Goal: Task Accomplishment & Management: Complete application form

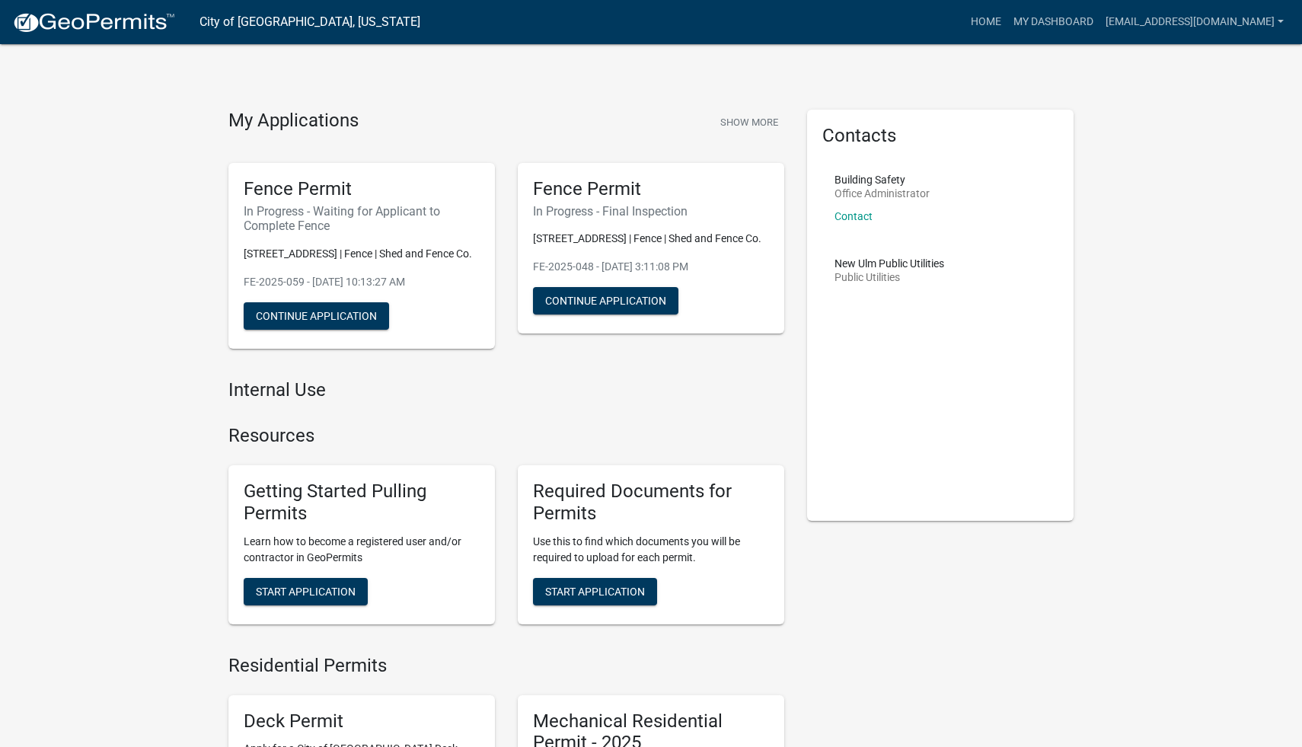
click at [393, 391] on h4 "Internal Use" at bounding box center [506, 390] width 556 height 22
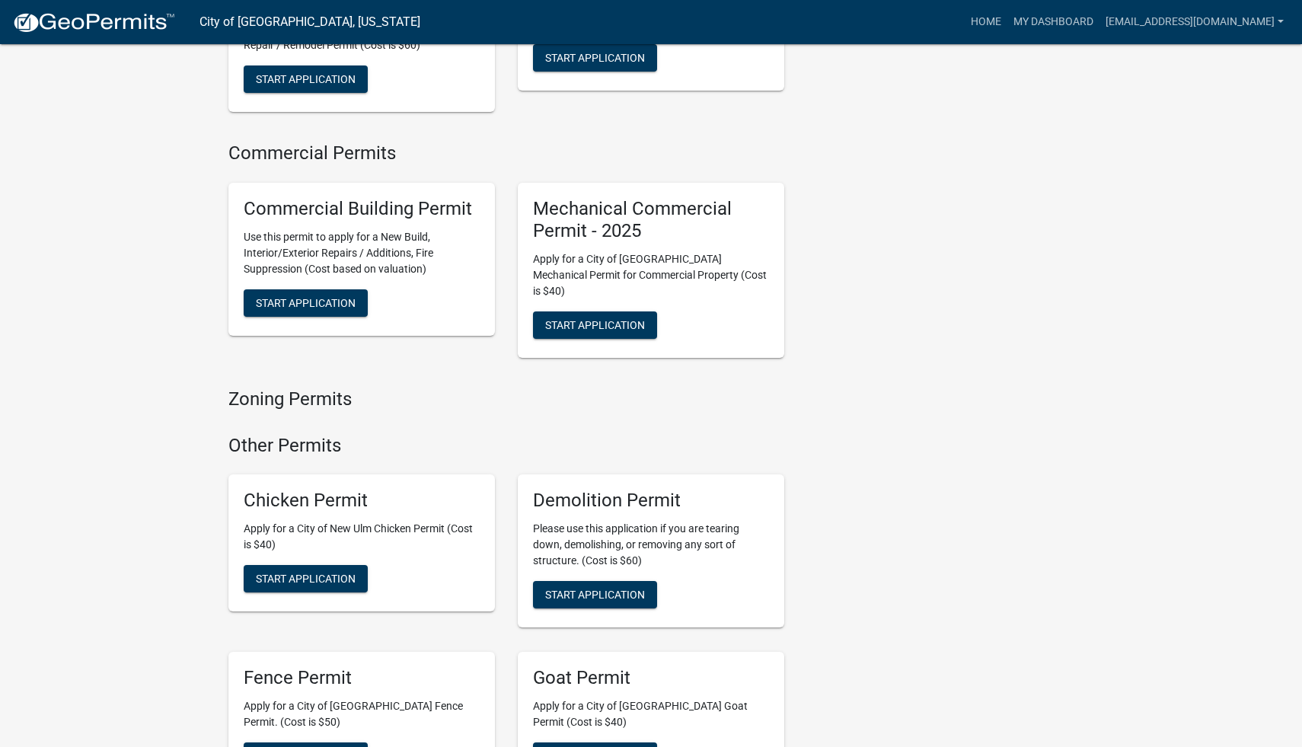
scroll to position [1196, 0]
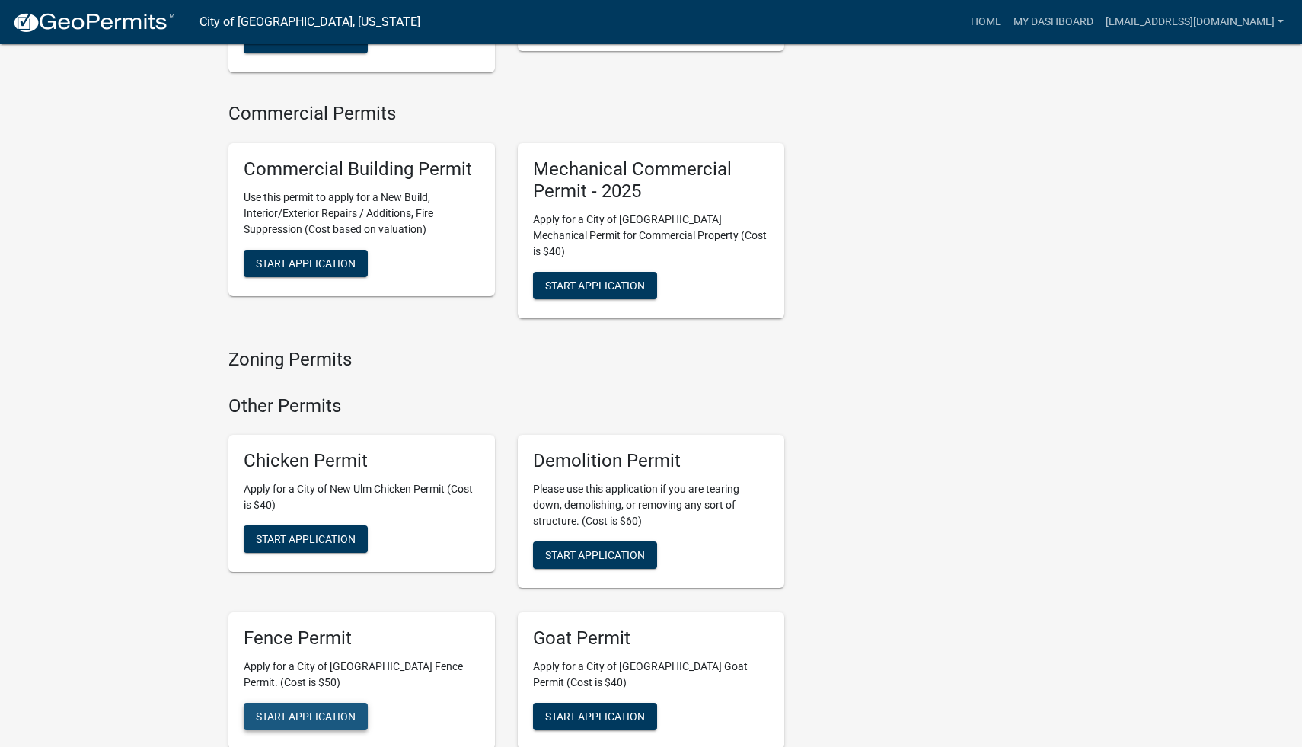
click at [305, 711] on span "Start Application" at bounding box center [306, 717] width 100 height 12
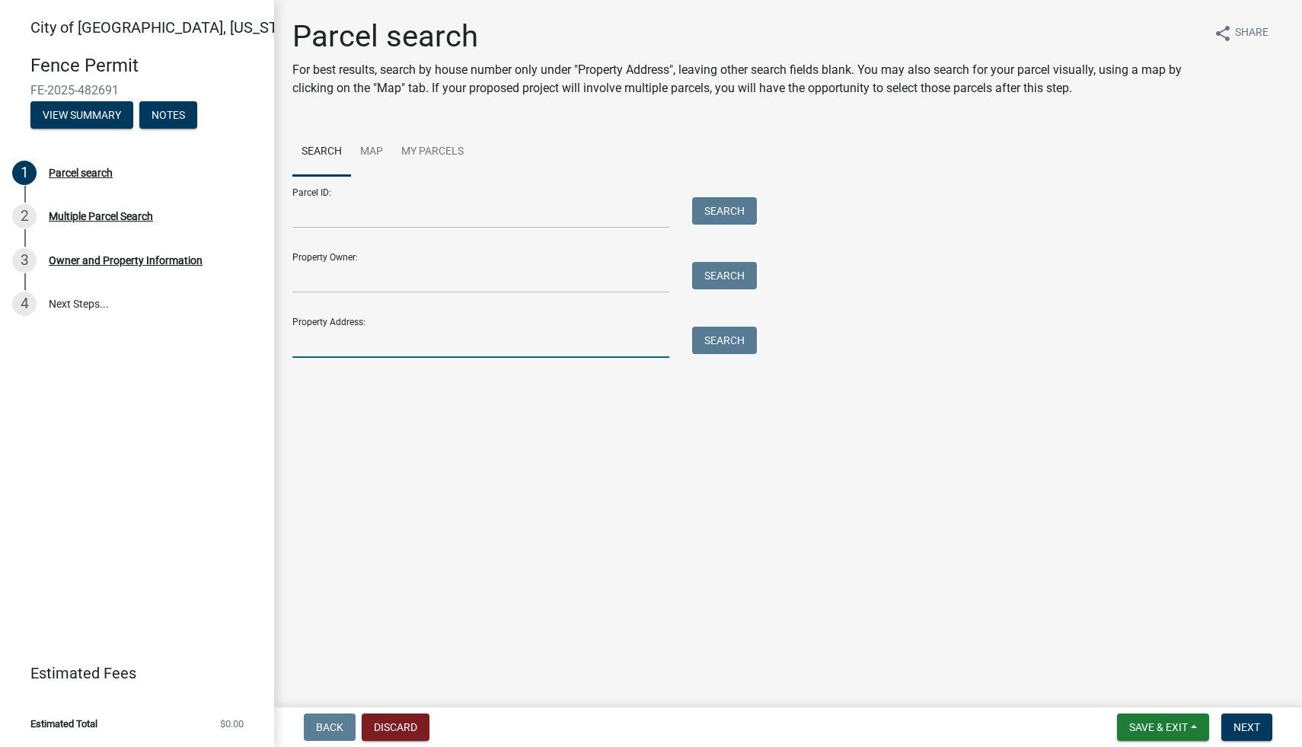
click at [375, 336] on input "Property Address:" at bounding box center [480, 342] width 377 height 31
paste input "[STREET_ADDRESS]"
type input "[STREET_ADDRESS]"
click at [708, 343] on button "Search" at bounding box center [724, 340] width 65 height 27
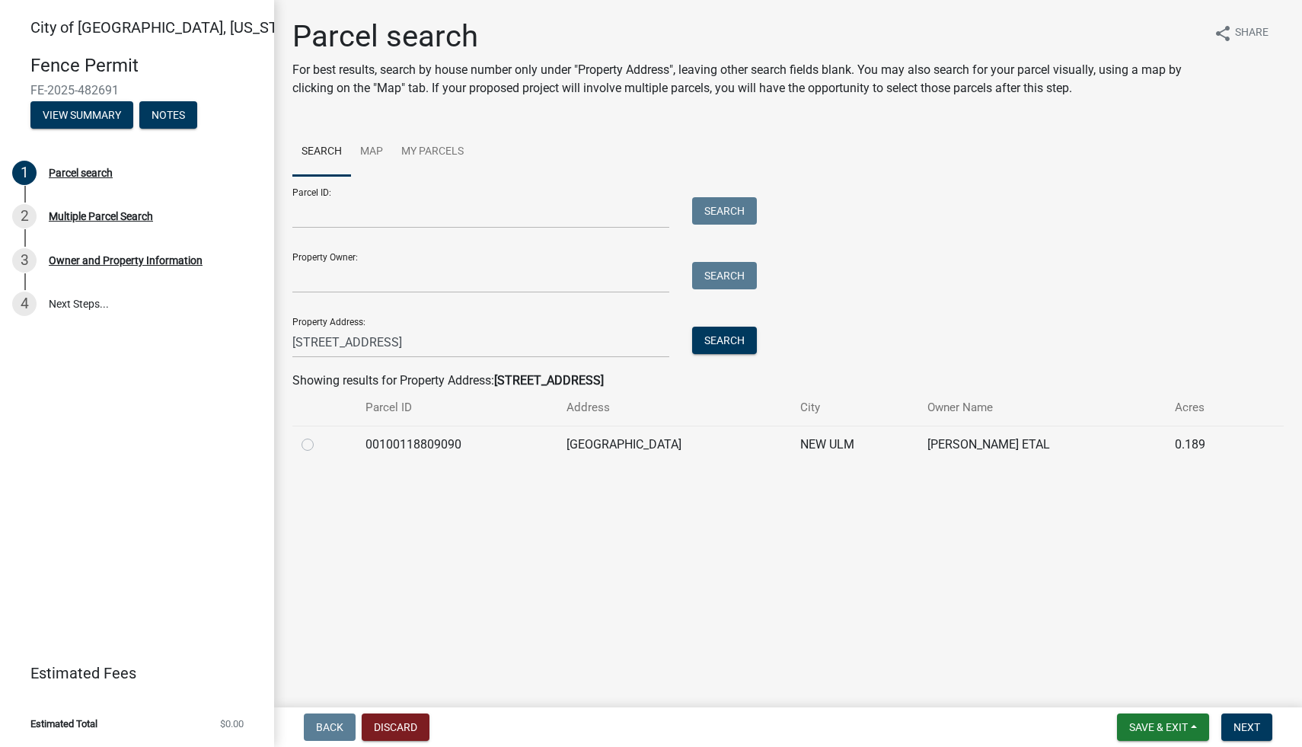
click at [320, 436] on label at bounding box center [320, 436] width 0 height 0
click at [320, 446] on input "radio" at bounding box center [325, 441] width 10 height 10
radio input "true"
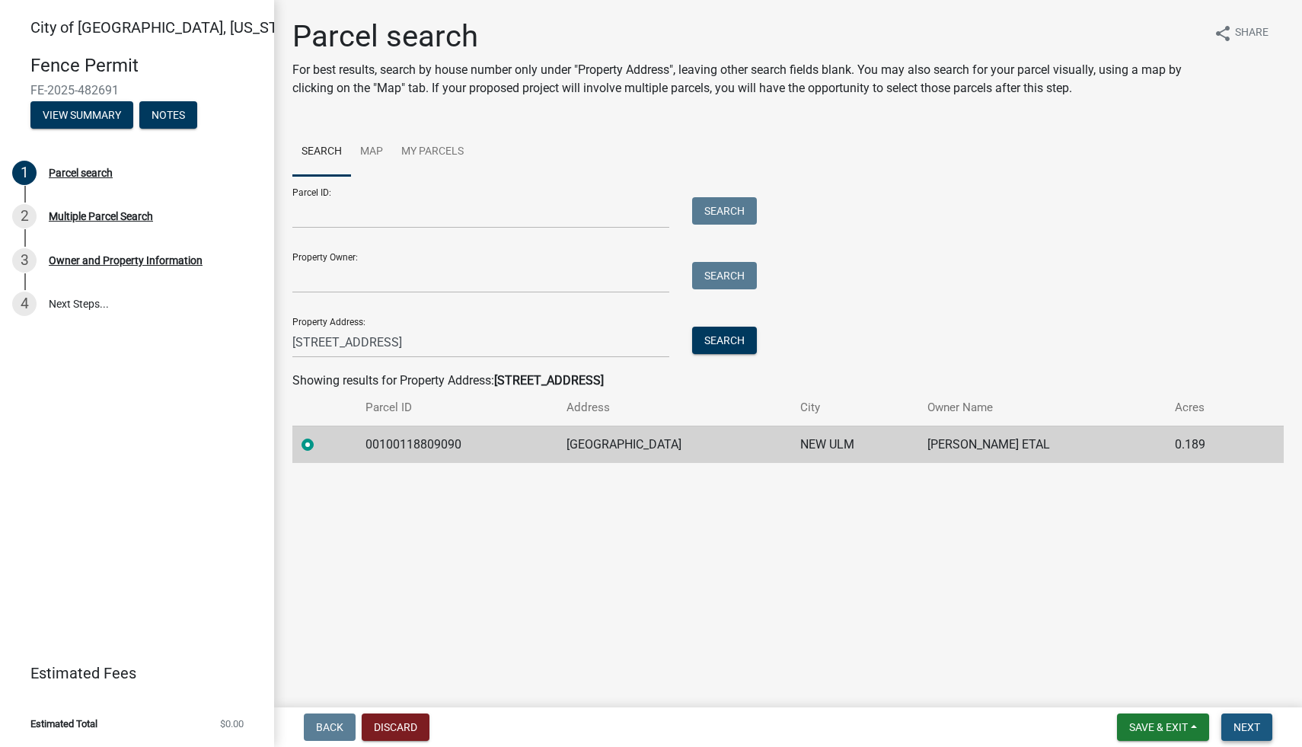
click at [1242, 736] on button "Next" at bounding box center [1247, 727] width 51 height 27
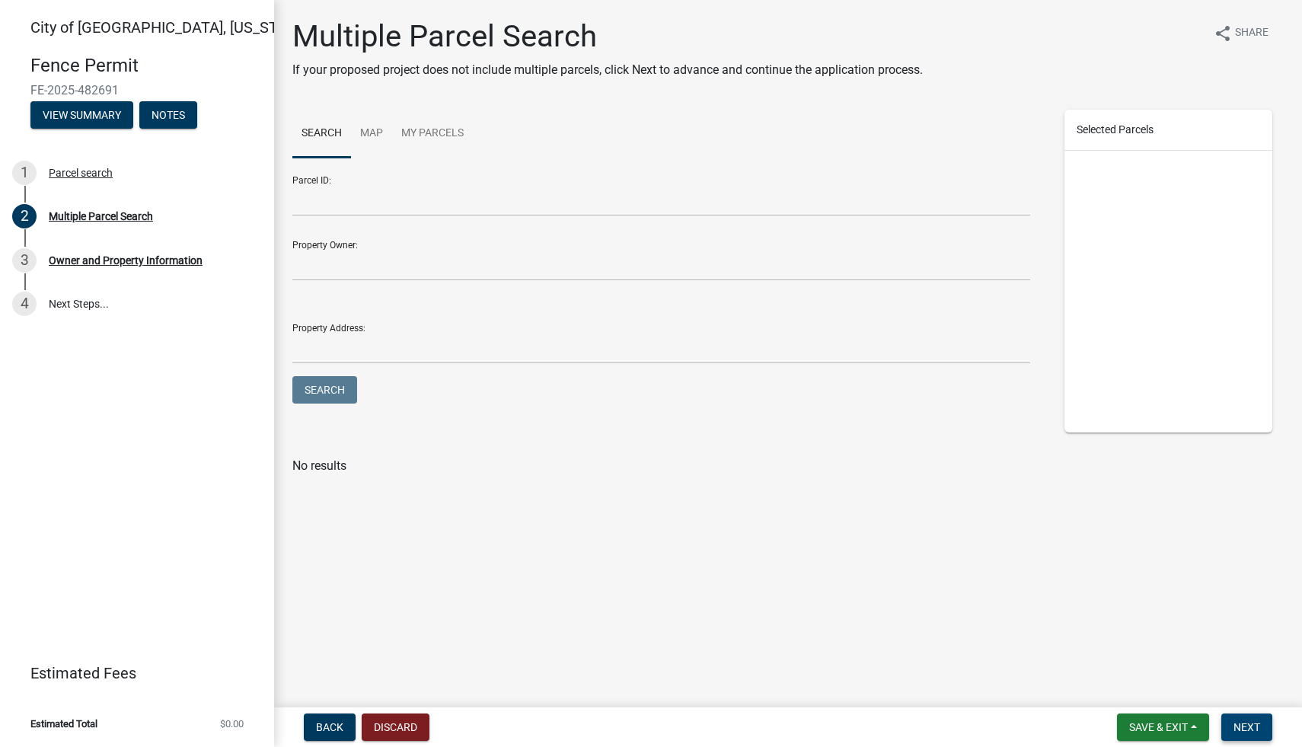
click at [1249, 735] on button "Next" at bounding box center [1247, 727] width 51 height 27
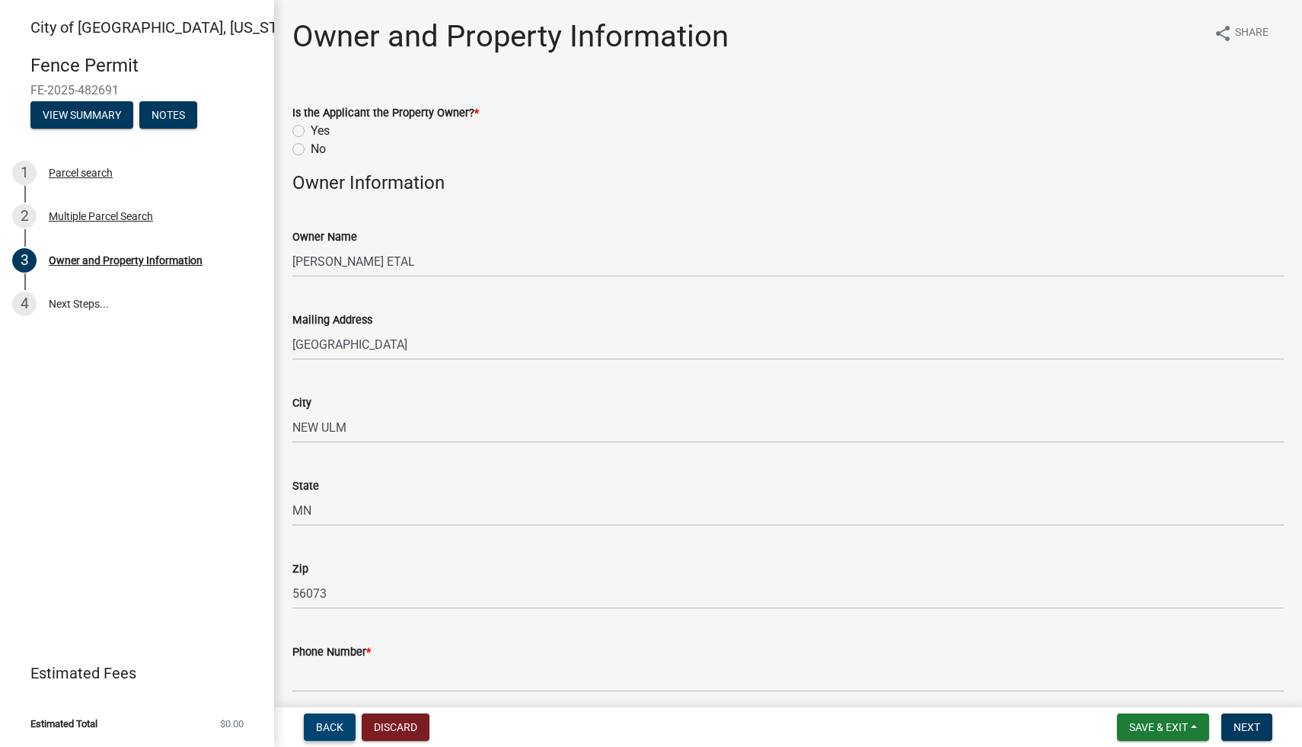
click at [326, 739] on button "Back" at bounding box center [330, 727] width 52 height 27
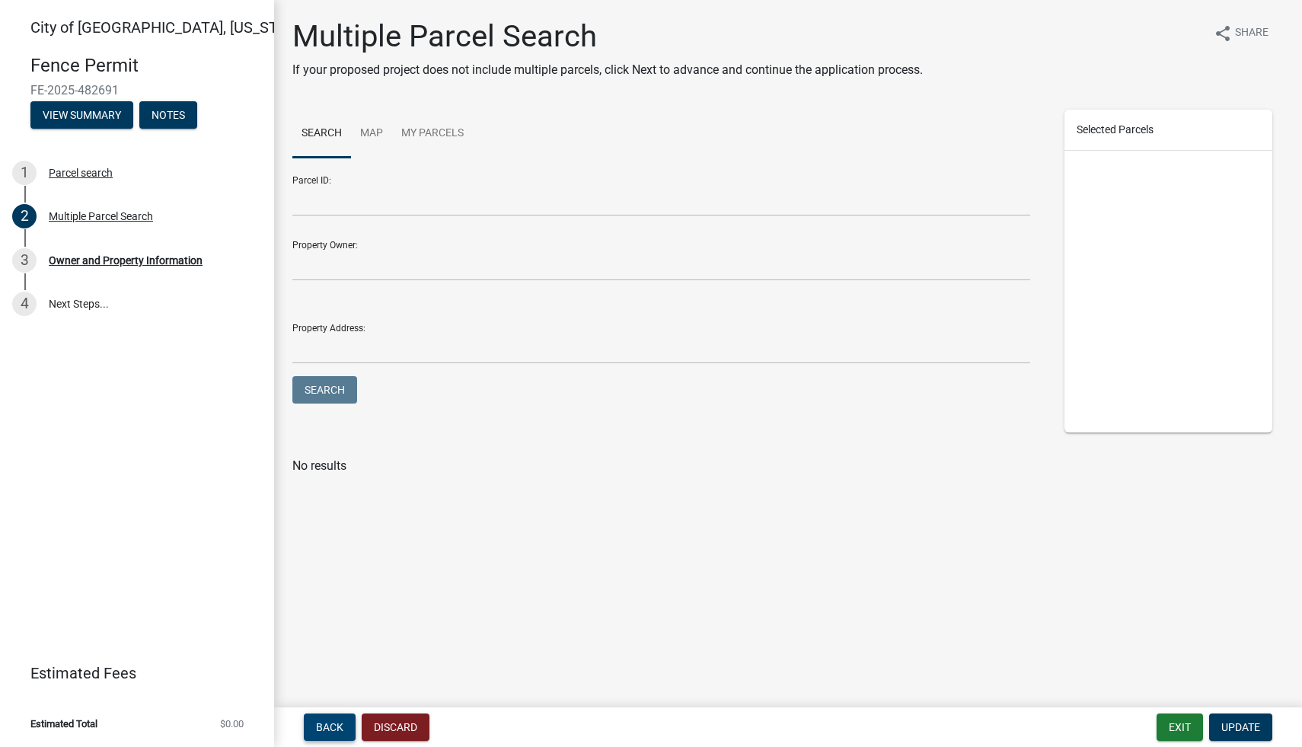
click at [325, 733] on button "Back" at bounding box center [330, 727] width 52 height 27
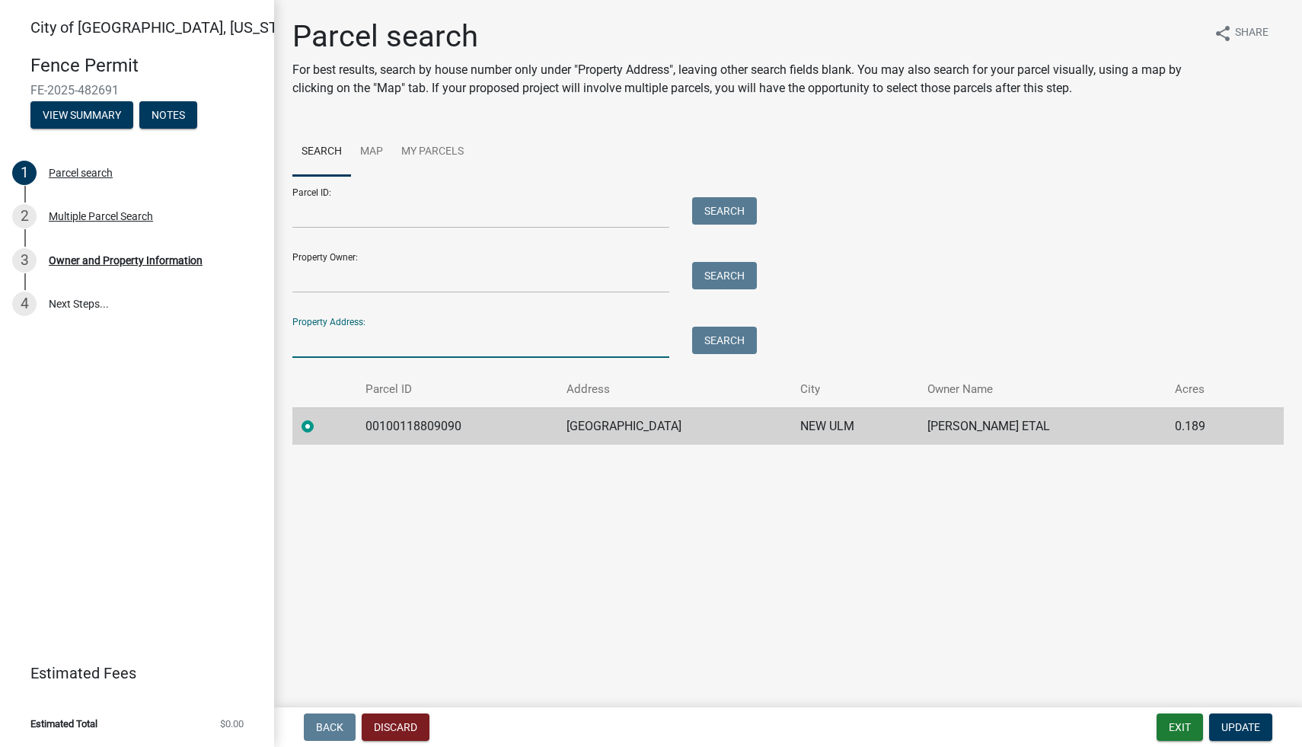
click at [347, 330] on input "Property Address:" at bounding box center [480, 342] width 377 height 31
click at [582, 411] on td "[GEOGRAPHIC_DATA]" at bounding box center [674, 425] width 234 height 37
click at [583, 423] on td "[GEOGRAPHIC_DATA]" at bounding box center [674, 425] width 234 height 37
click at [374, 347] on input "Property Address:" at bounding box center [480, 342] width 377 height 31
type input "[STREET_ADDRESS]"
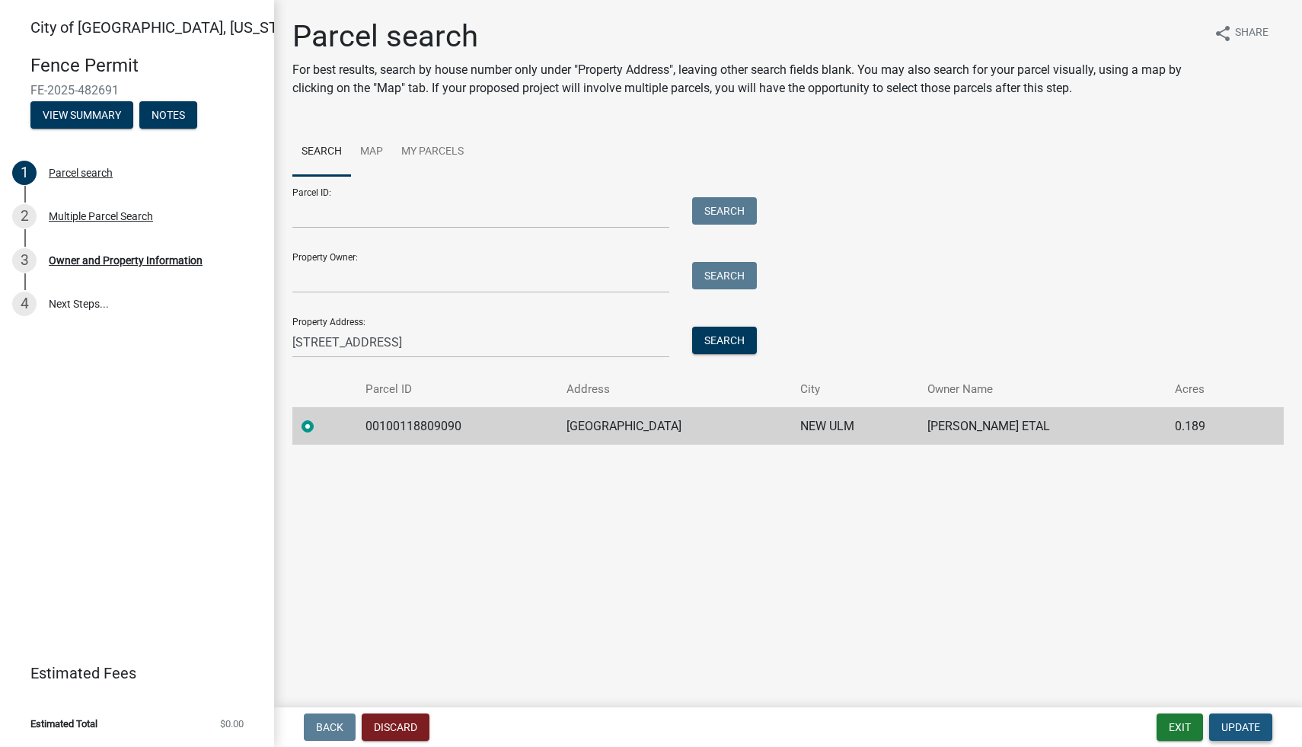
click at [1228, 726] on span "Update" at bounding box center [1241, 727] width 39 height 12
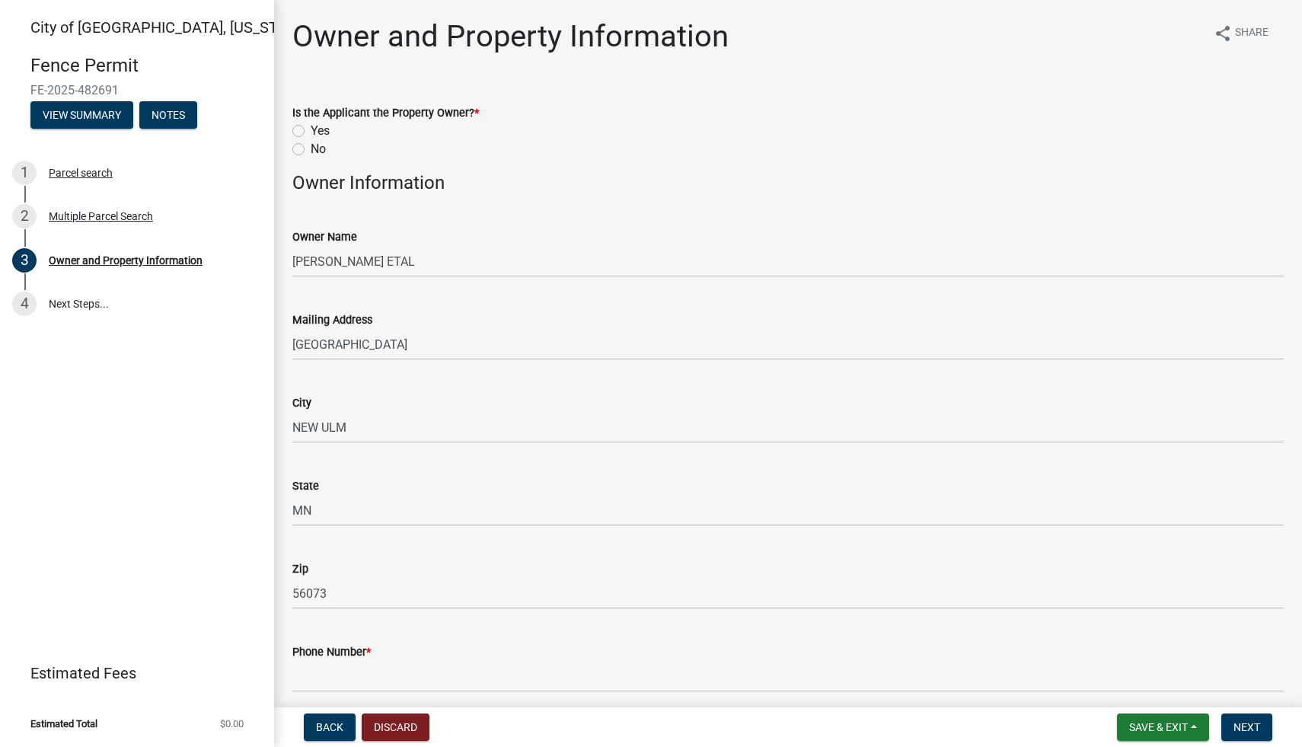
click at [311, 145] on label "No" at bounding box center [318, 149] width 15 height 18
click at [311, 145] on input "No" at bounding box center [316, 145] width 10 height 10
radio input "true"
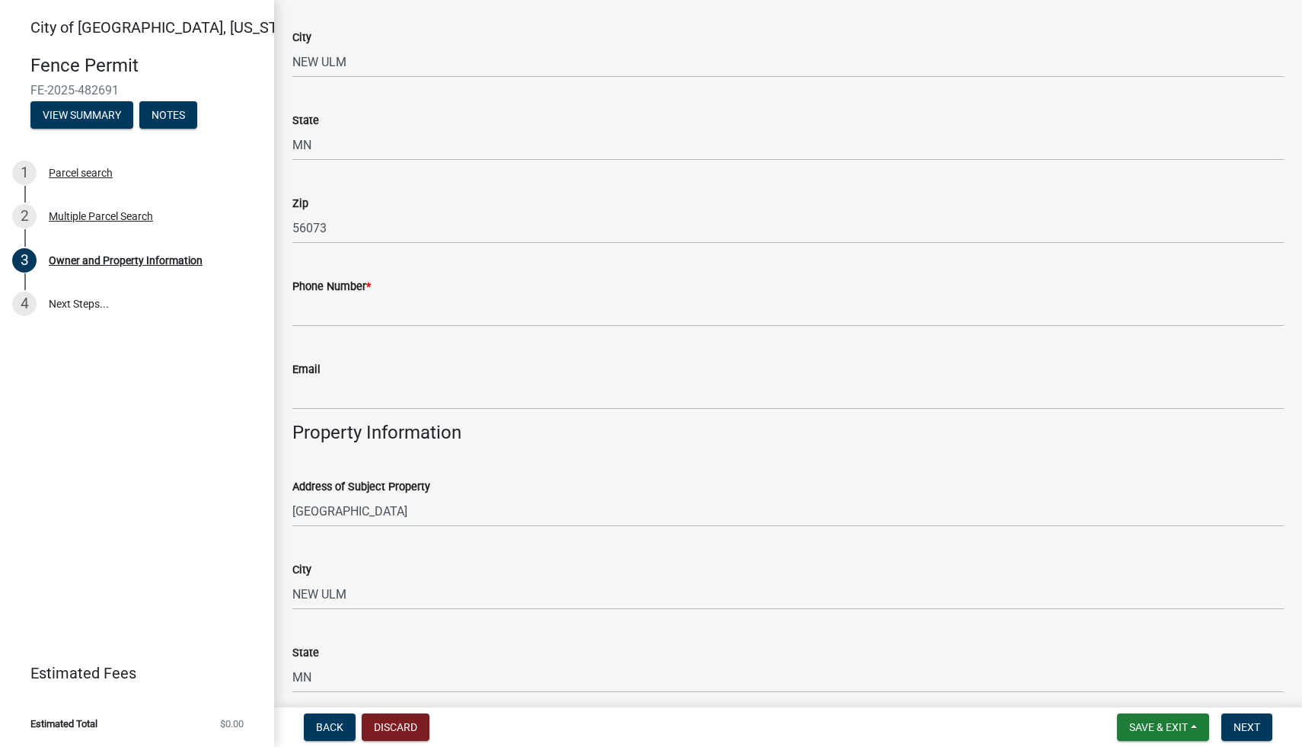
scroll to position [387, 0]
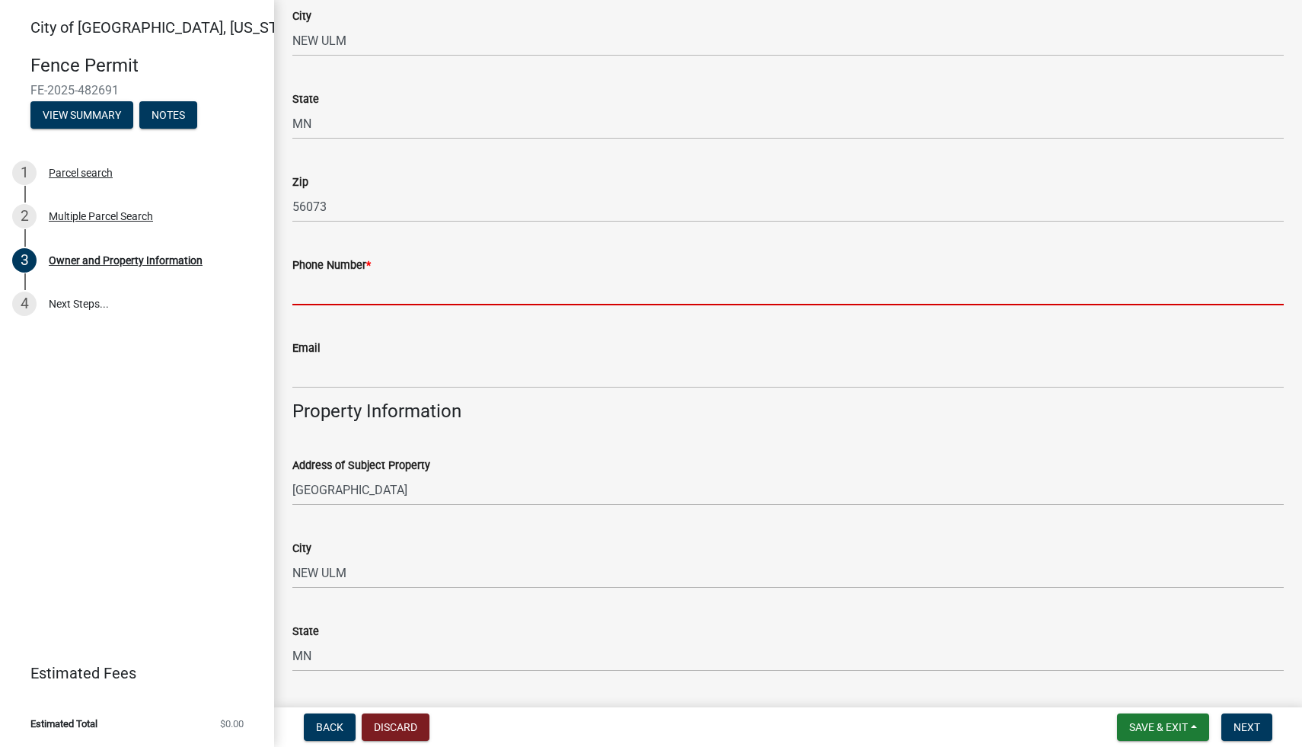
click at [323, 295] on input "Phone Number *" at bounding box center [788, 289] width 992 height 31
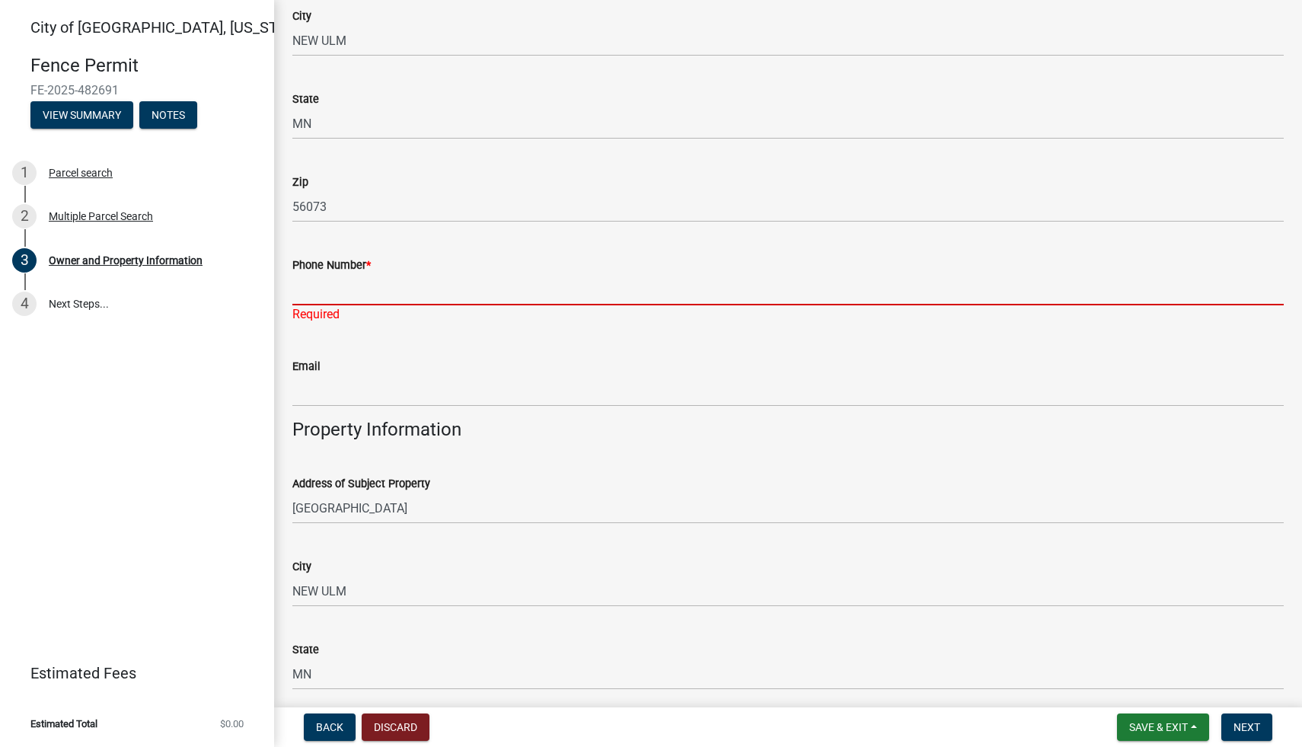
paste input "[PHONE_NUMBER]"
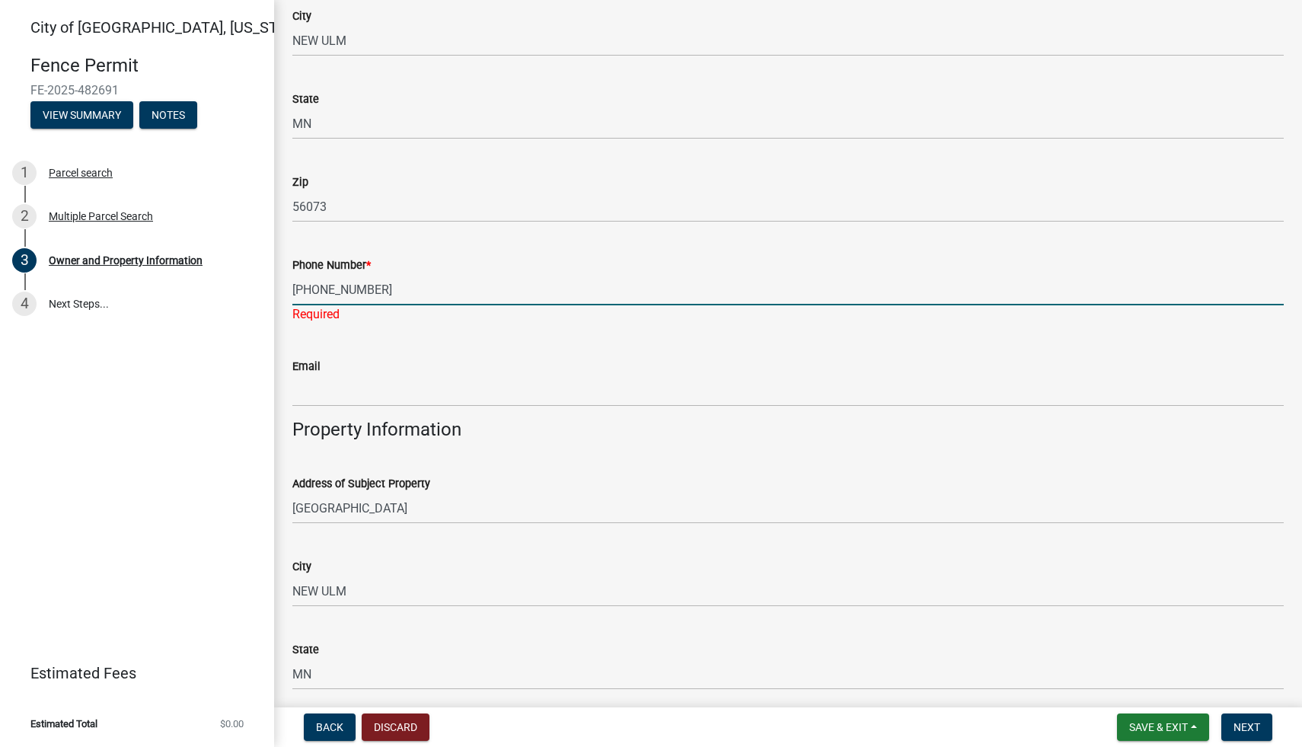
type input "[PHONE_NUMBER]"
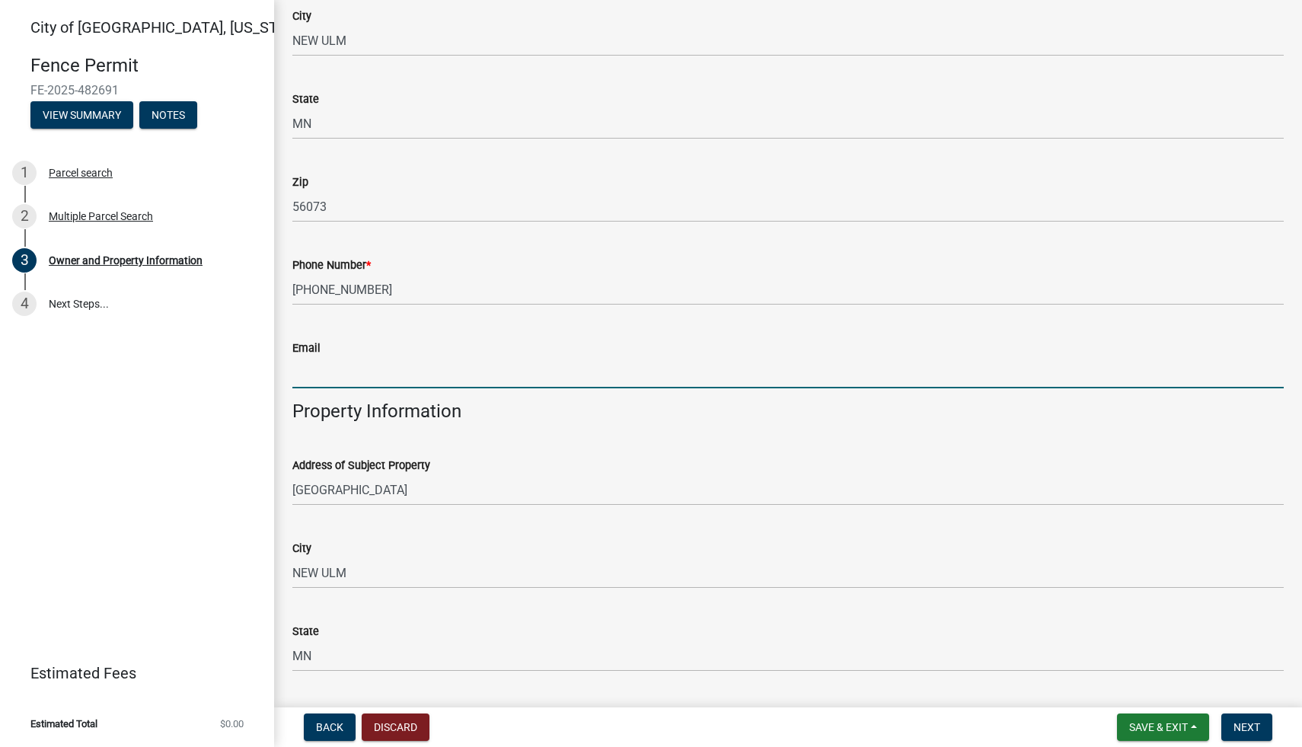
click at [370, 376] on input "Email" at bounding box center [788, 372] width 992 height 31
click at [358, 367] on input "Email" at bounding box center [788, 372] width 992 height 31
paste input "[EMAIL_ADDRESS][DOMAIN_NAME]"
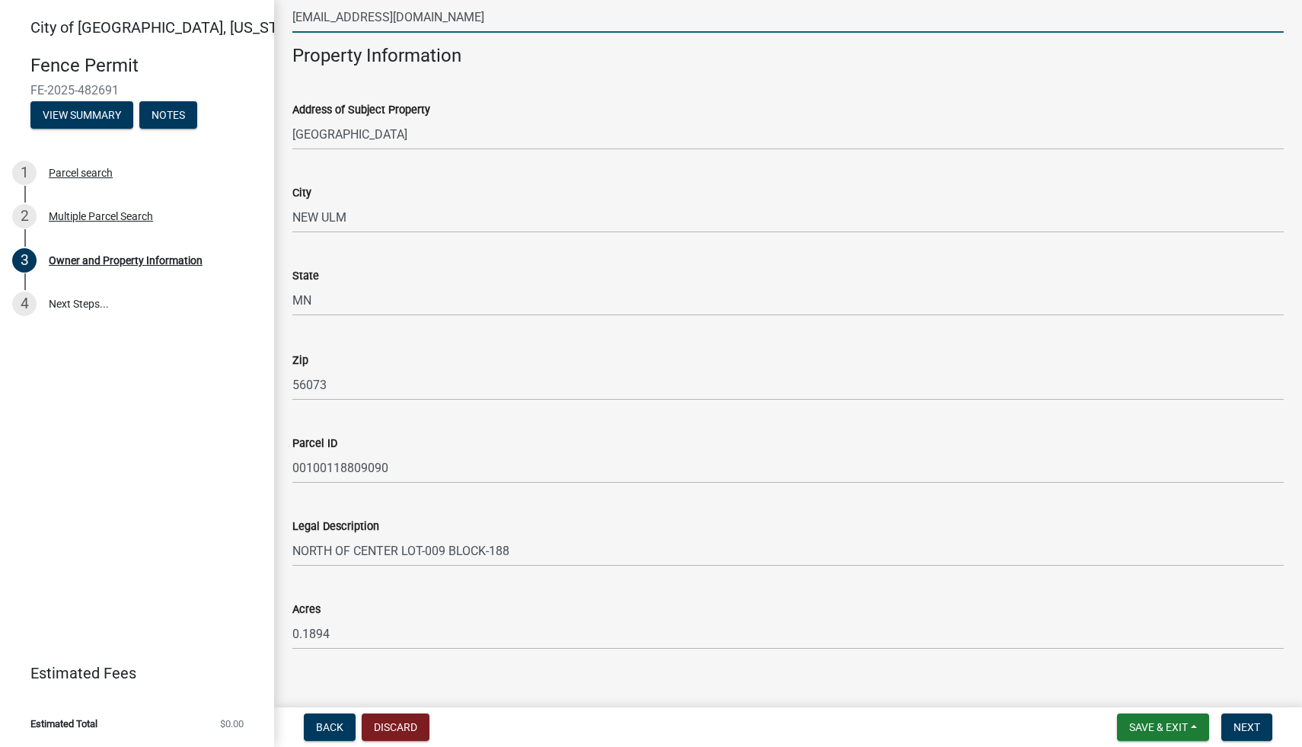
scroll to position [762, 0]
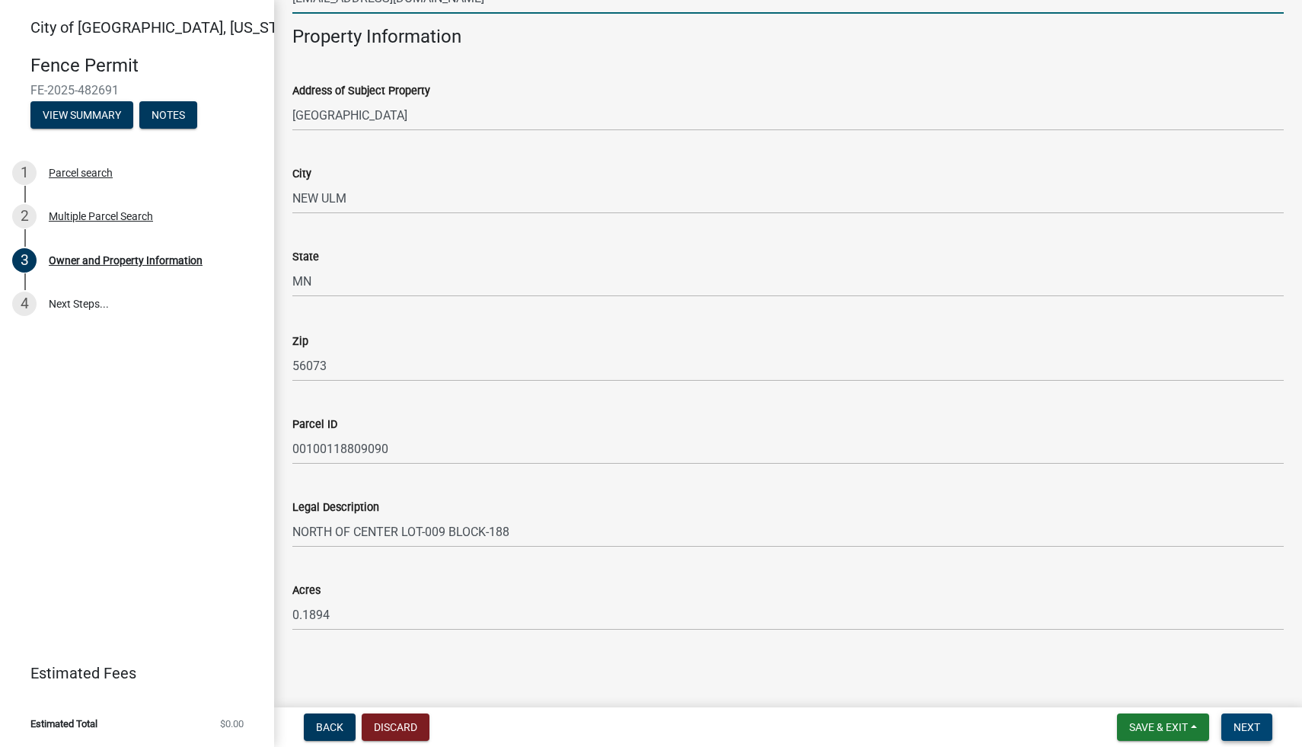
type input "[EMAIL_ADDRESS][DOMAIN_NAME]"
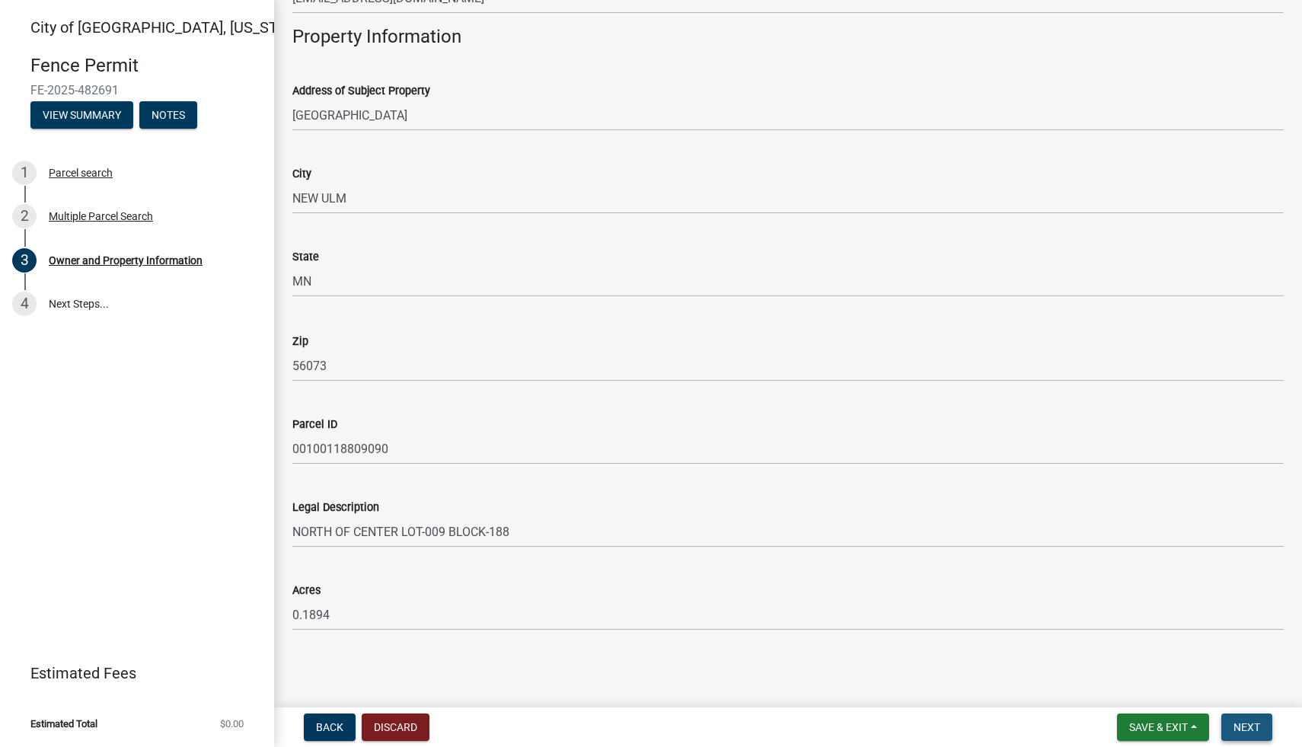
click at [1227, 723] on button "Next" at bounding box center [1247, 727] width 51 height 27
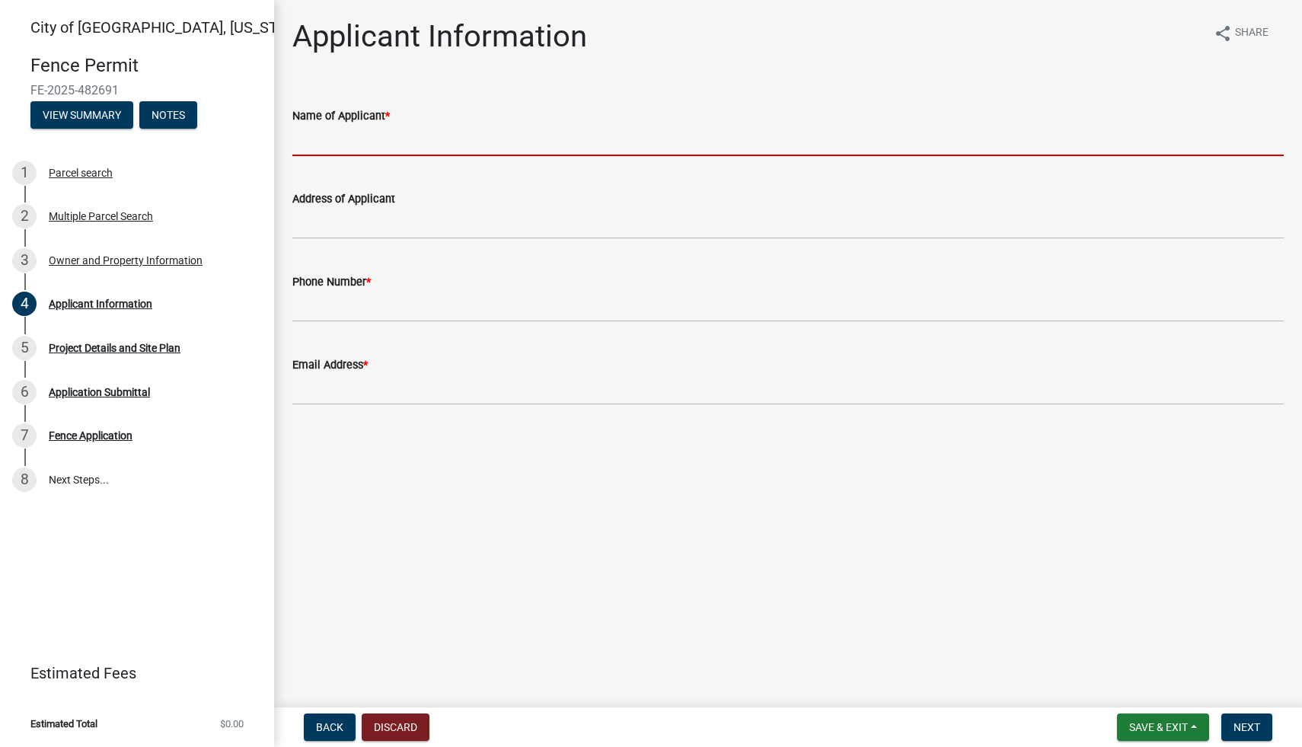
click at [324, 150] on input "Name of Applicant *" at bounding box center [788, 140] width 992 height 31
type input "Shed and Fence Co."
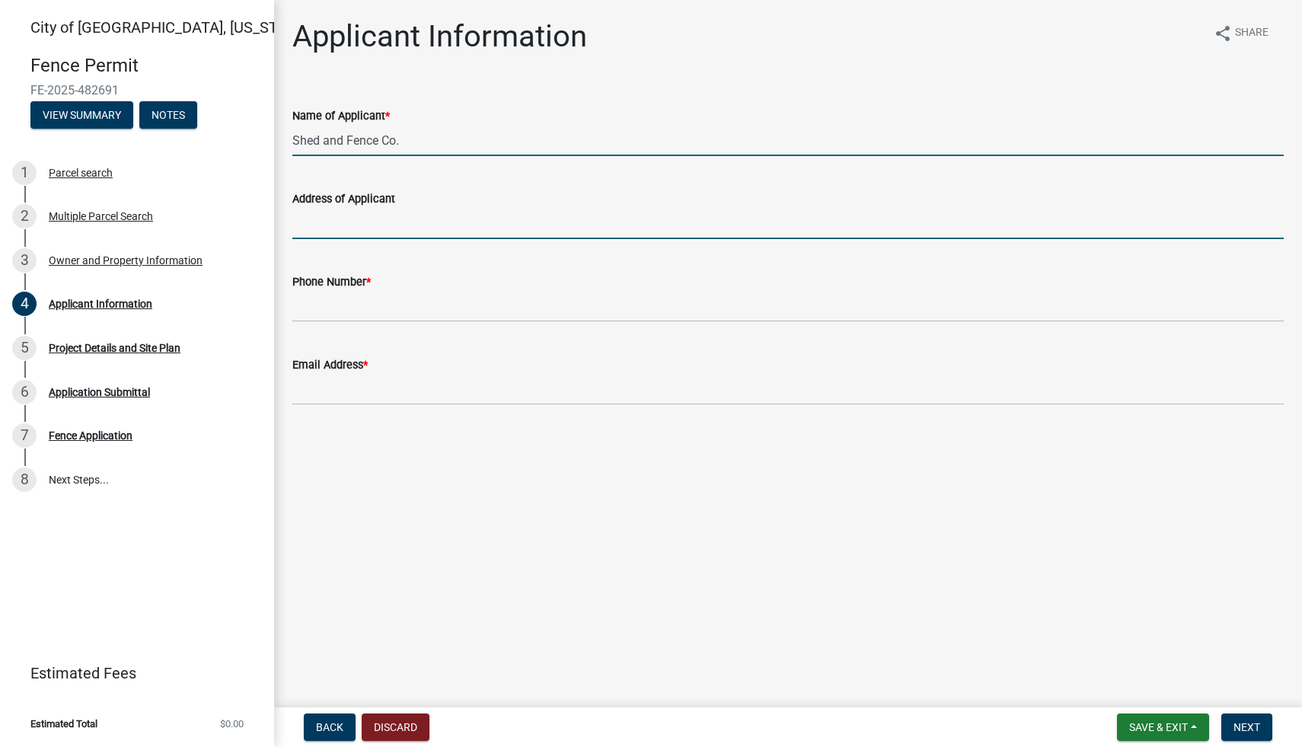
click at [378, 212] on input "Address of Applicant" at bounding box center [788, 223] width 992 height 31
type input "[STREET_ADDRESS] [GEOGRAPHIC_DATA]"
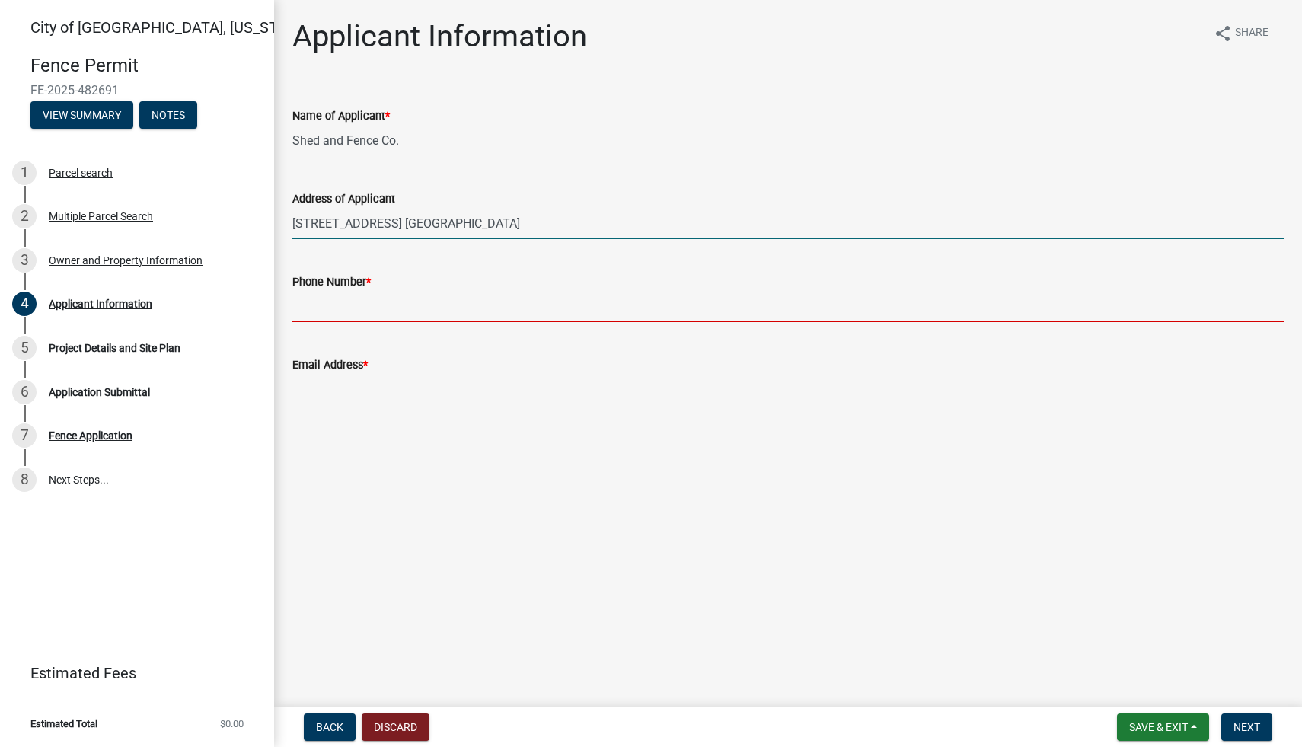
click at [374, 308] on input "Phone Number *" at bounding box center [788, 306] width 992 height 31
type input "7633440648"
